Goal: Information Seeking & Learning: Learn about a topic

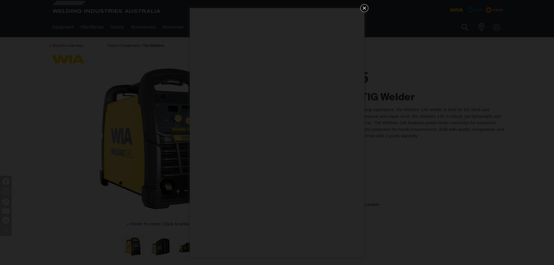
click at [367, 9] on icon "Get 5 WIA Welding Guides Free!" at bounding box center [364, 8] width 7 height 7
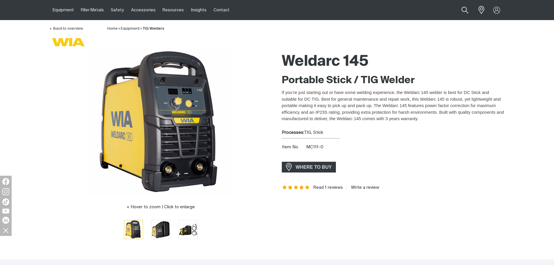
scroll to position [116, 0]
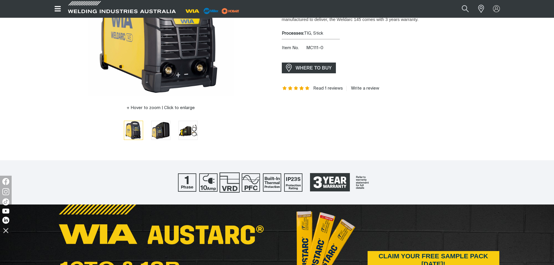
click at [227, 183] on img at bounding box center [229, 182] width 20 height 20
click at [230, 177] on img at bounding box center [229, 182] width 20 height 20
click at [312, 187] on span "3 Year Warranty" at bounding box center [337, 182] width 64 height 24
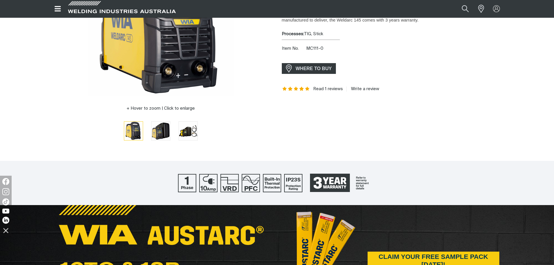
scroll to position [116, 0]
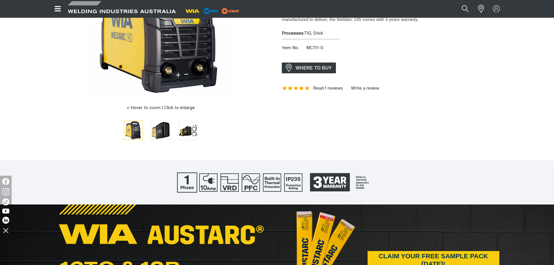
click at [191, 187] on img at bounding box center [187, 182] width 20 height 20
click at [210, 184] on img at bounding box center [208, 182] width 20 height 20
click at [211, 184] on img at bounding box center [208, 182] width 20 height 20
click at [228, 182] on img at bounding box center [229, 182] width 20 height 20
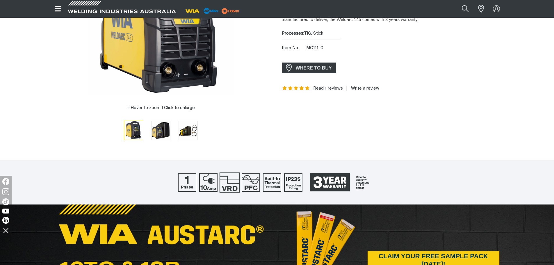
drag, startPoint x: 239, startPoint y: 181, endPoint x: 250, endPoint y: 181, distance: 11.1
click at [240, 181] on div at bounding box center [277, 182] width 554 height 44
click at [250, 181] on img at bounding box center [251, 182] width 20 height 20
click at [283, 180] on div at bounding box center [277, 182] width 554 height 44
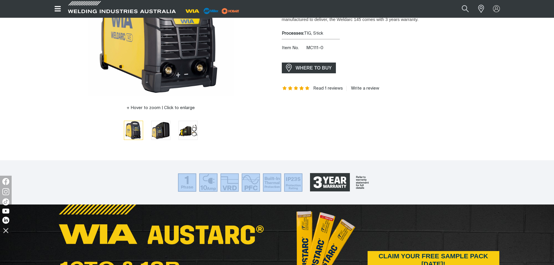
click at [283, 180] on div at bounding box center [277, 182] width 554 height 44
click at [152, 180] on div at bounding box center [277, 182] width 554 height 44
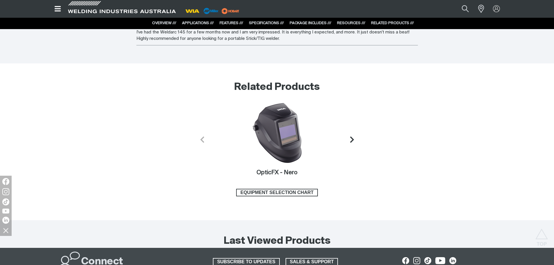
scroll to position [2179, 0]
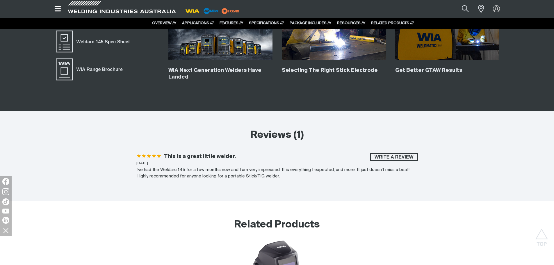
drag, startPoint x: 268, startPoint y: 170, endPoint x: 171, endPoint y: 164, distance: 96.7
click at [171, 164] on li "This is a great little welder. [DATE] I've had the Weldarc 145 for a few months…" at bounding box center [277, 168] width 282 height 30
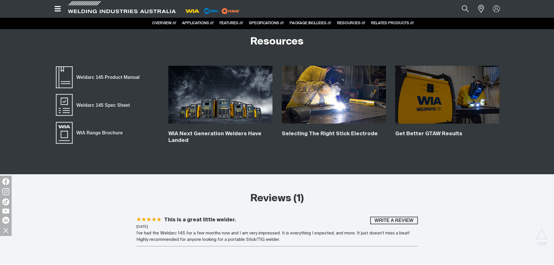
scroll to position [2063, 0]
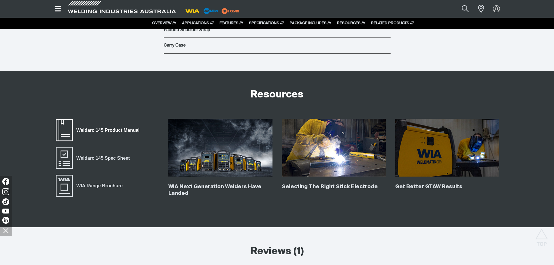
click at [57, 131] on span "Weldarc 145 Product Manual" at bounding box center [64, 130] width 19 height 23
